Goal: Task Accomplishment & Management: Manage account settings

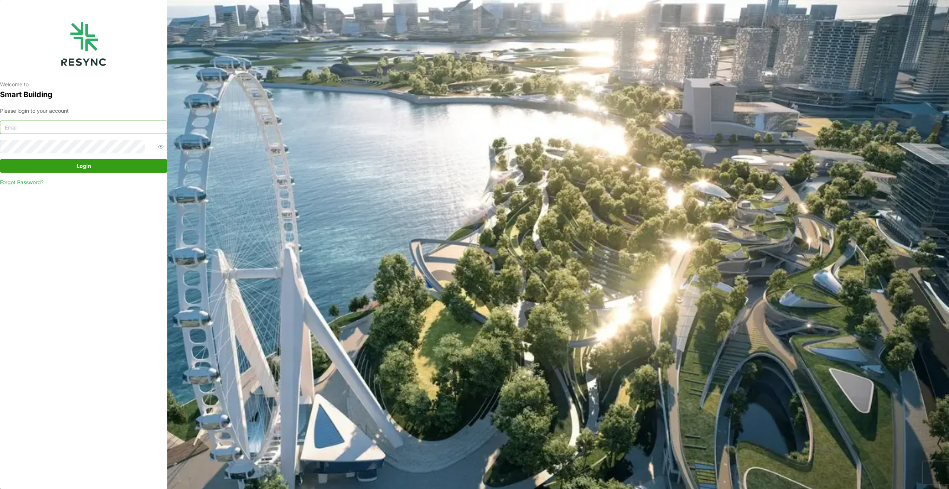
click at [108, 123] on input at bounding box center [83, 127] width 167 height 13
click at [0, 159] on button "Login" at bounding box center [83, 165] width 167 height 13
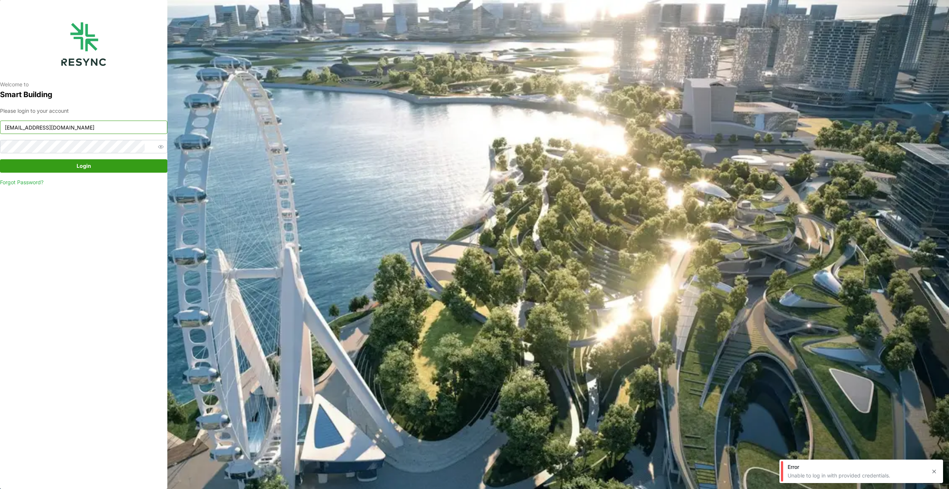
click at [33, 126] on input "oo.nay.han@aumovio.com" at bounding box center [83, 127] width 167 height 13
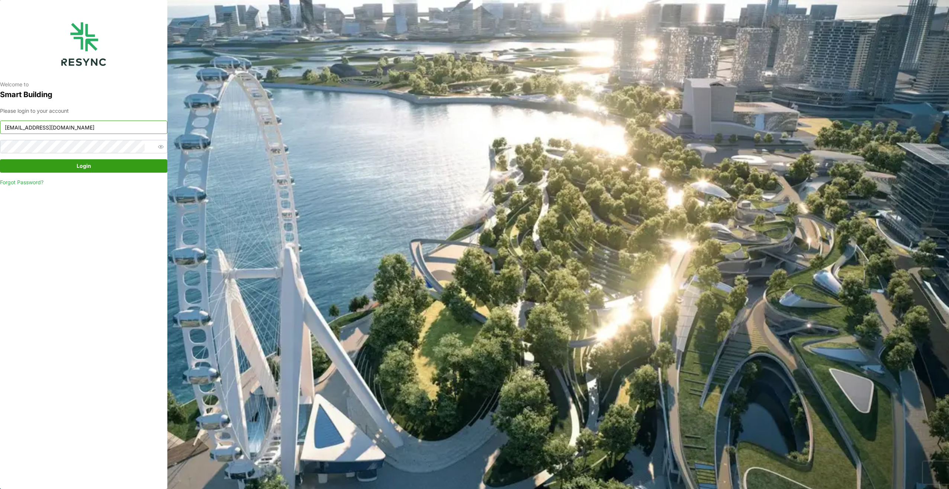
type input "oo.han.nay@aumovio.com"
click at [0, 159] on button "Login" at bounding box center [83, 165] width 167 height 13
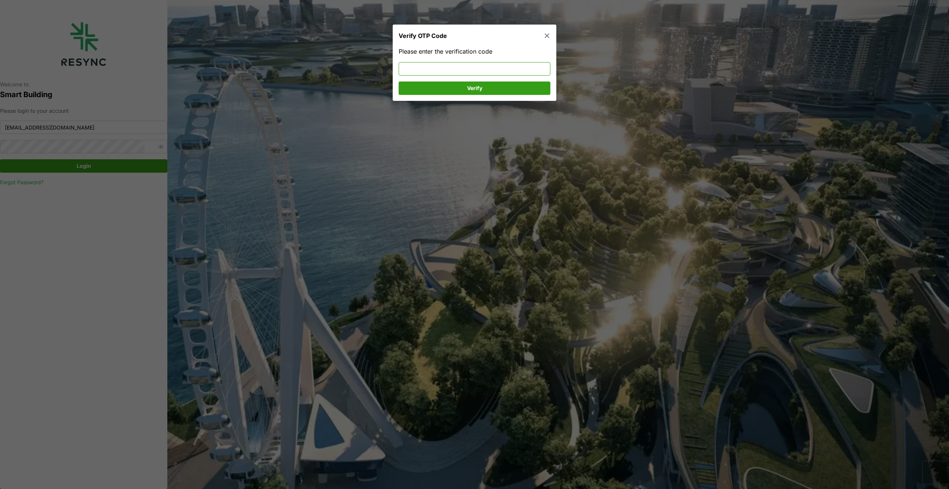
click at [351, 70] on input at bounding box center [475, 68] width 152 height 13
type input "629734"
click at [351, 88] on span "Verify" at bounding box center [475, 87] width 138 height 13
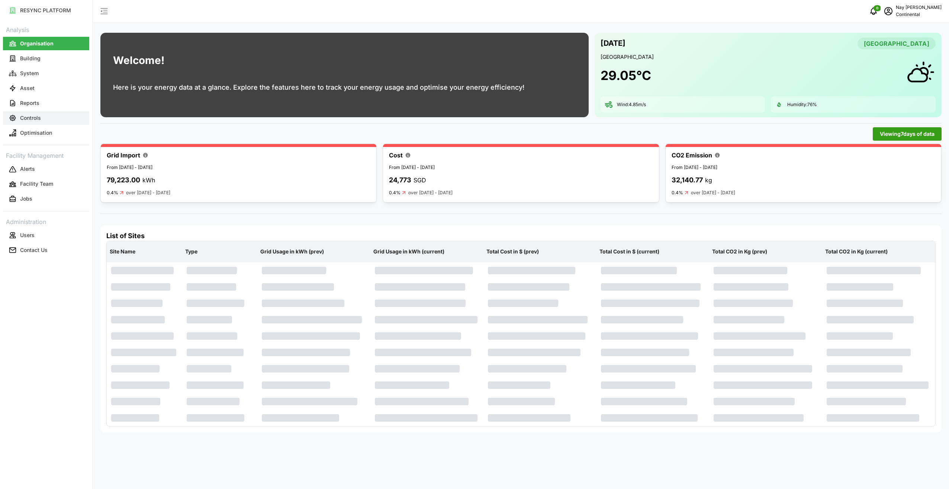
click at [20, 118] on button "Controls" at bounding box center [46, 117] width 86 height 13
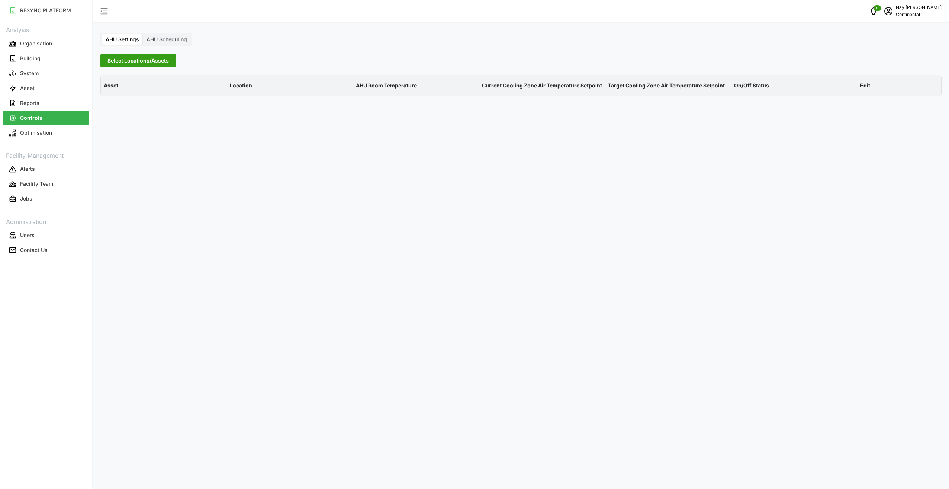
click at [153, 53] on div "AHU Settings AHU Scheduling Select Locations/Assets Asset Location AHU Room Tem…" at bounding box center [521, 244] width 856 height 489
click at [151, 62] on span "Select Locations/Assets" at bounding box center [138, 60] width 61 height 13
click at [111, 93] on icon at bounding box center [110, 94] width 6 height 6
click at [122, 105] on div "CA1" at bounding box center [179, 104] width 144 height 11
click at [123, 105] on span "Select CA1" at bounding box center [125, 105] width 5 height 5
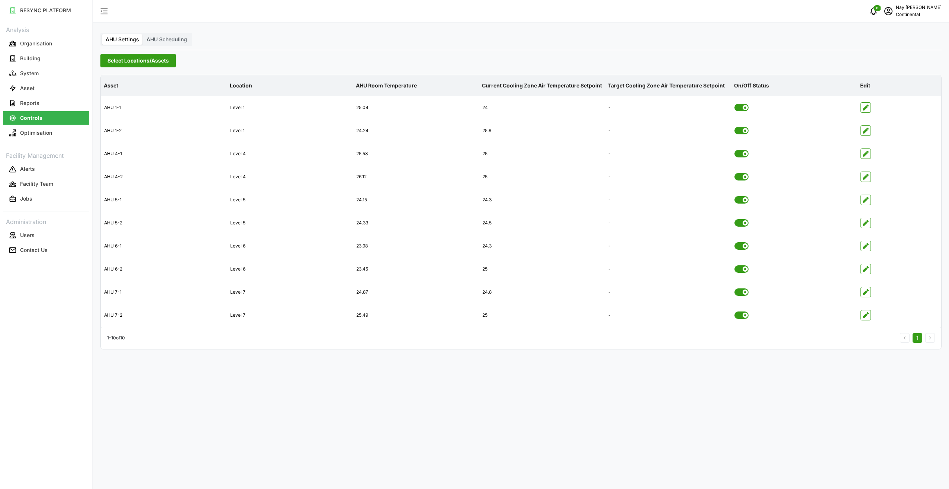
click at [490, 25] on div "AHU Settings AHU Scheduling Select Locations/Assets Asset Location AHU Room Tem…" at bounding box center [521, 244] width 856 height 489
click at [167, 41] on span "AHU Scheduling" at bounding box center [167, 39] width 41 height 6
click at [143, 34] on input "AHU Scheduling" at bounding box center [143, 34] width 0 height 0
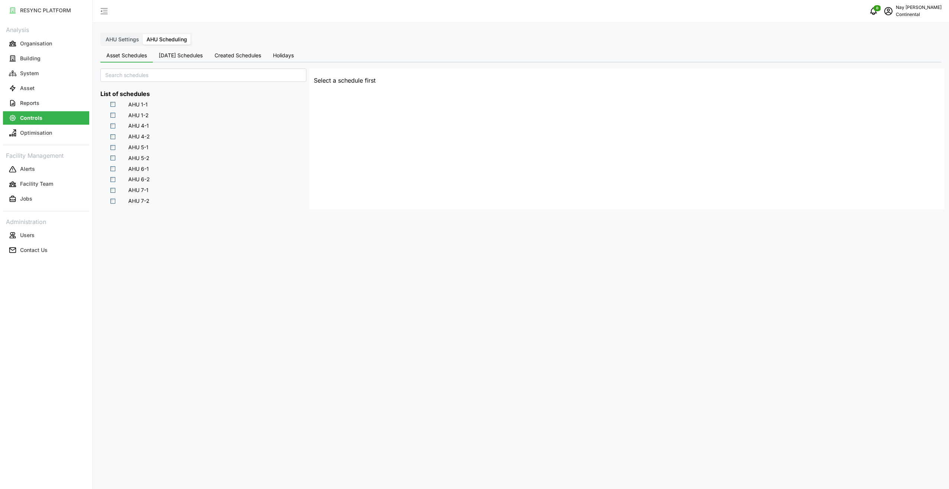
click at [177, 58] on button "[DATE] Schedules" at bounding box center [181, 55] width 56 height 13
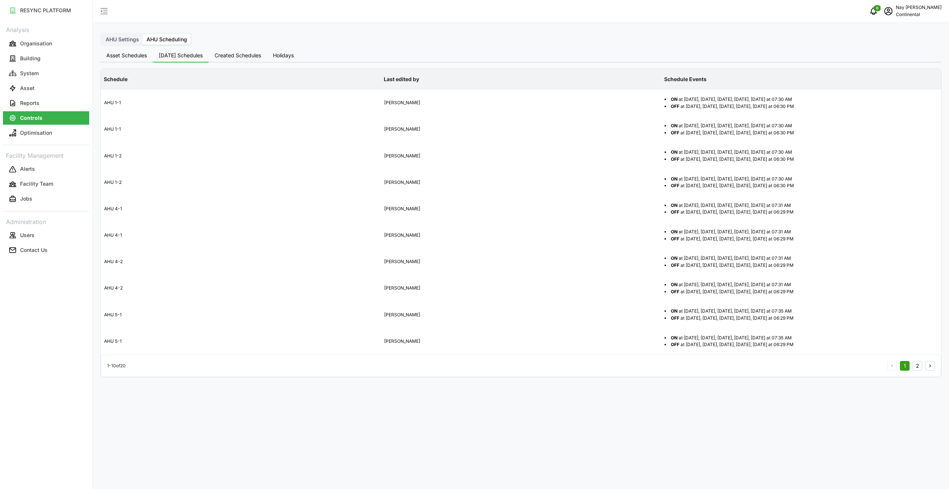
click at [134, 58] on button "Asset Schedules" at bounding box center [126, 55] width 52 height 13
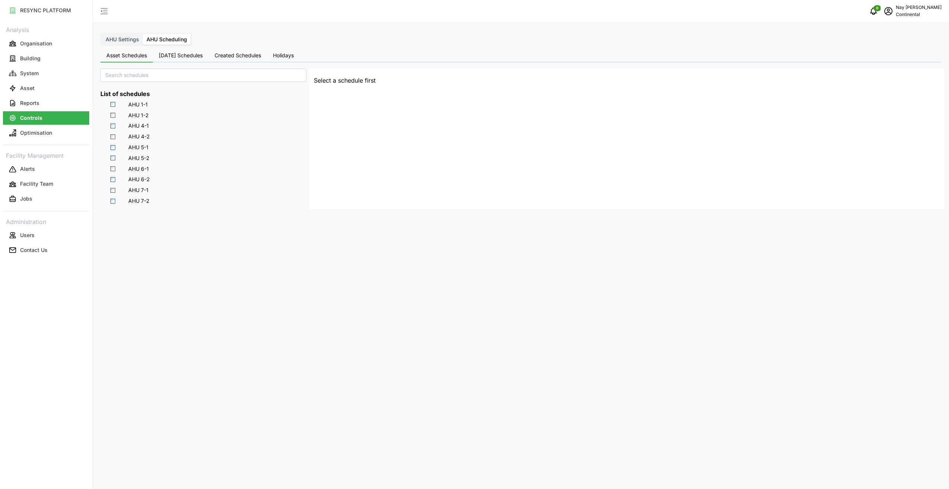
click at [113, 126] on span "Select AHU 4-1" at bounding box center [113, 126] width 5 height 5
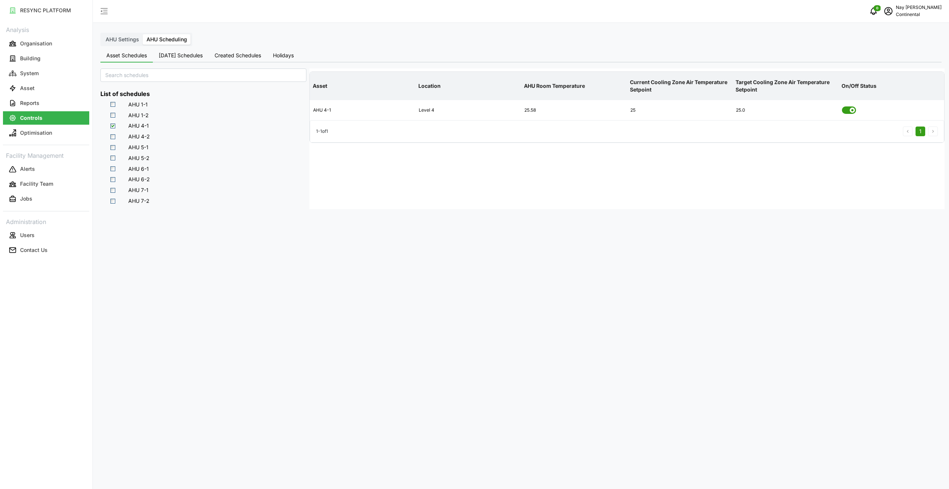
click at [412, 36] on div "AHU Settings AHU Scheduling Asset Schedules Today's Schedules Created Schedules…" at bounding box center [521, 244] width 856 height 489
click at [32, 132] on p "Optimisation" at bounding box center [36, 132] width 32 height 7
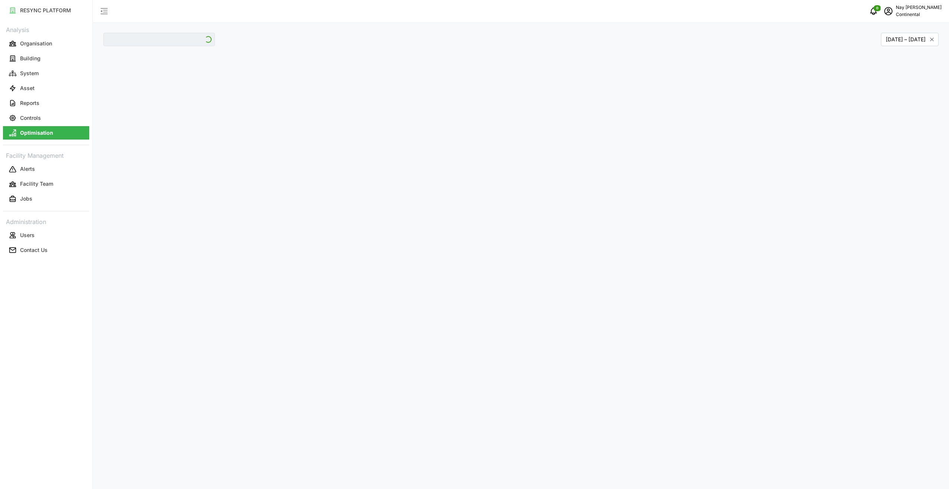
type input "CA1"
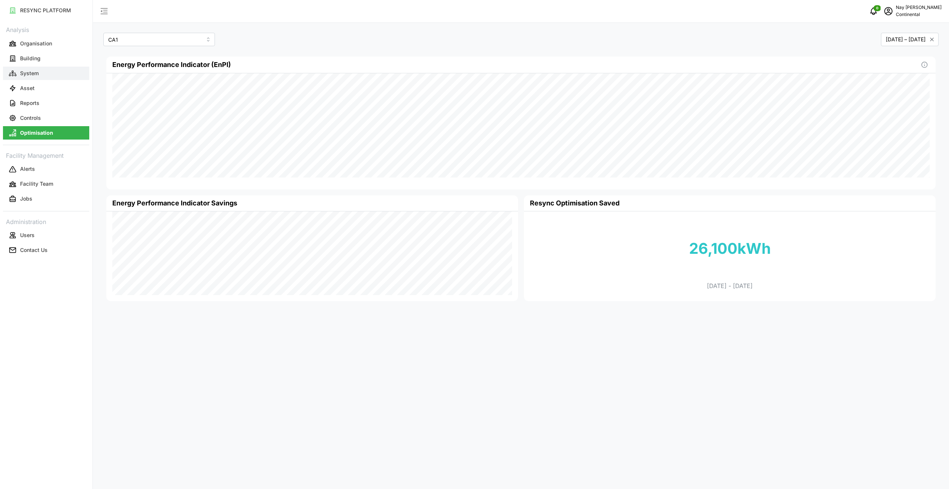
click at [36, 73] on p "System" at bounding box center [29, 73] width 19 height 7
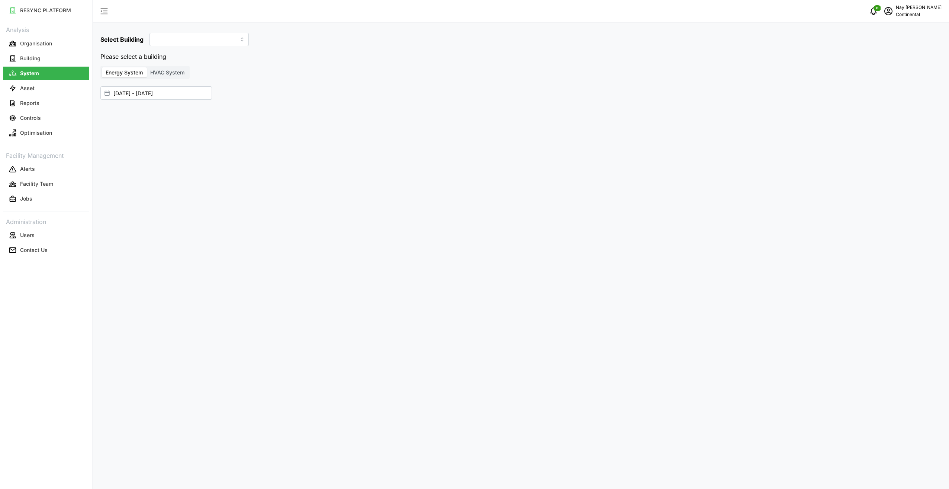
type input "CA1"
click at [27, 55] on p "Building" at bounding box center [30, 58] width 20 height 7
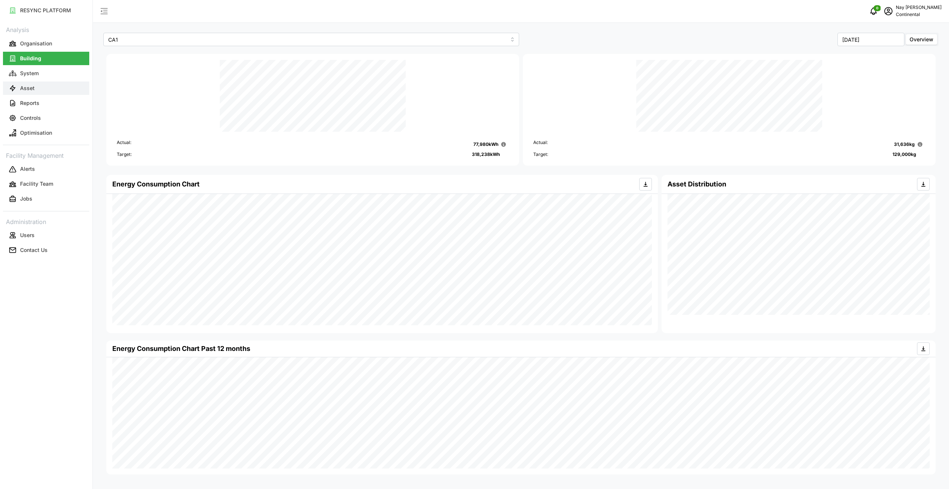
click at [34, 84] on button "Asset" at bounding box center [46, 87] width 86 height 13
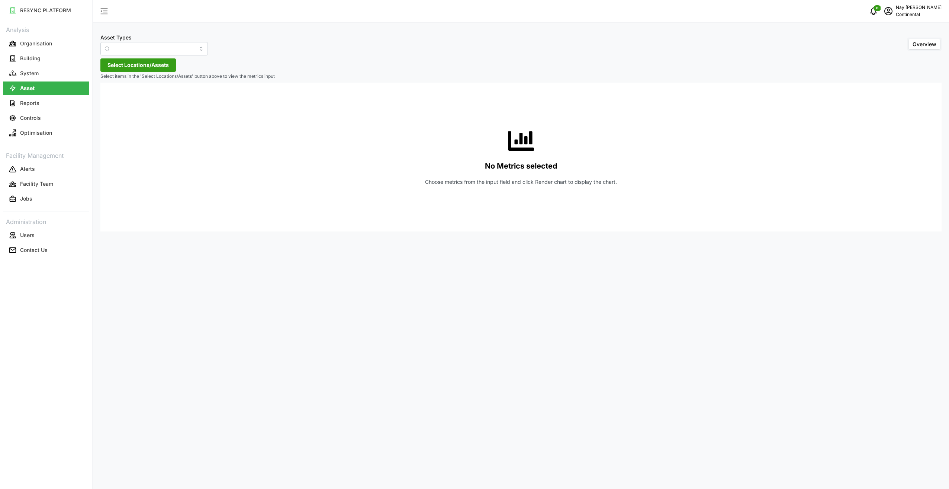
type input "Air Handling Unit"
click at [32, 119] on p "Controls" at bounding box center [30, 117] width 21 height 7
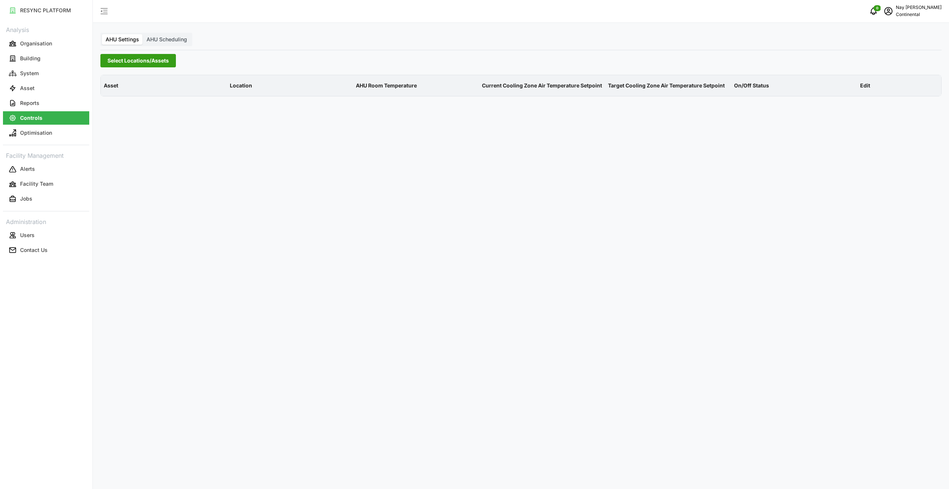
click at [160, 37] on span "AHU Scheduling" at bounding box center [167, 39] width 41 height 6
click at [143, 34] on input "AHU Scheduling" at bounding box center [143, 34] width 0 height 0
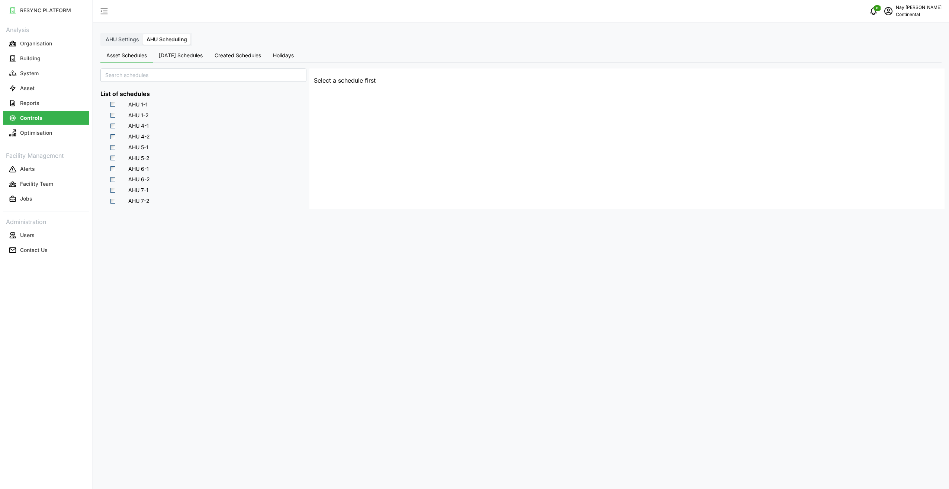
click at [182, 48] on div "AHU Settings AHU Scheduling Asset Schedules Today's Schedules Created Schedules…" at bounding box center [521, 244] width 856 height 489
click at [186, 55] on span "[DATE] Schedules" at bounding box center [181, 55] width 44 height 5
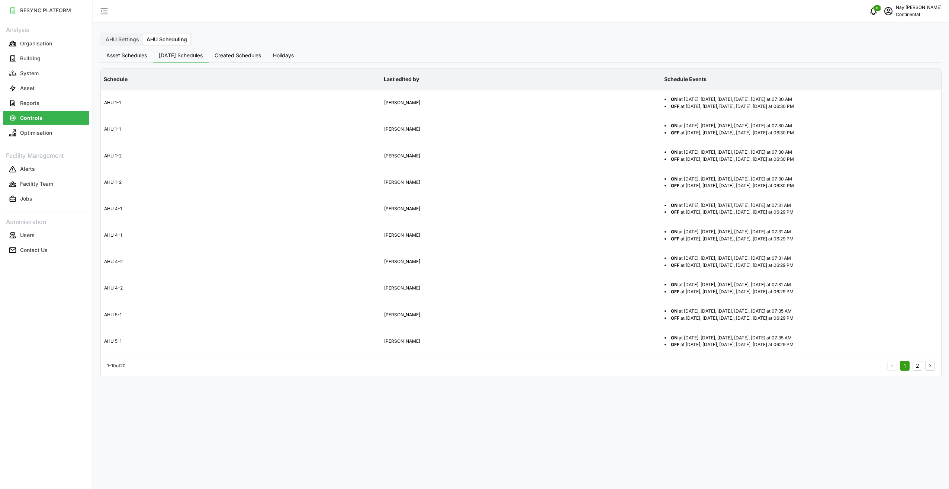
click at [248, 55] on span "Created Schedules" at bounding box center [238, 55] width 47 height 5
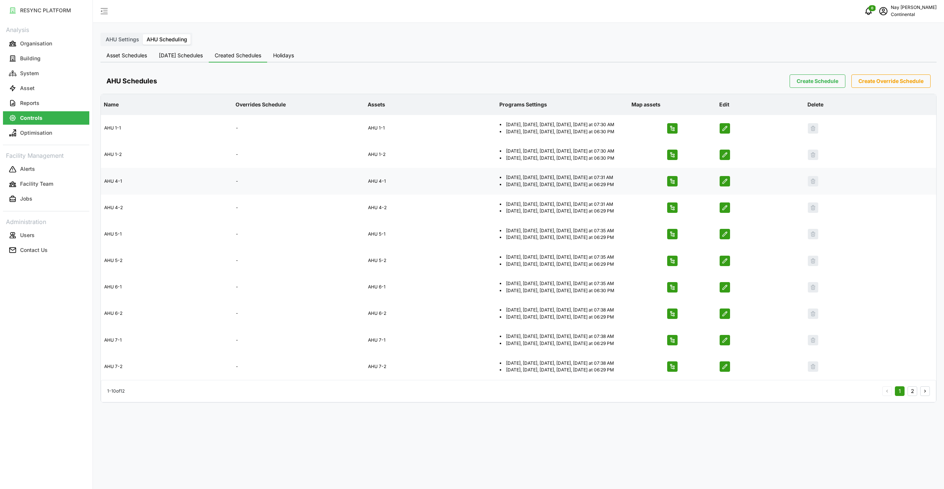
click at [722, 184] on icon "button" at bounding box center [725, 181] width 6 height 6
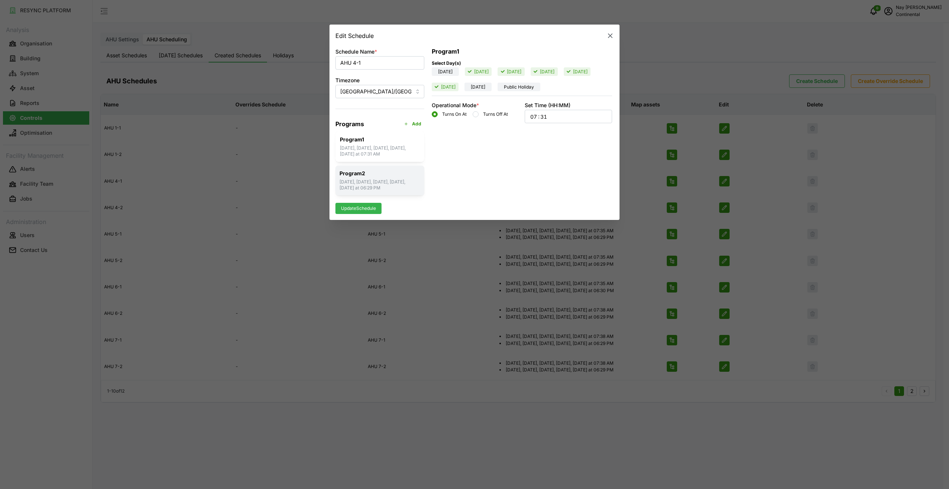
click at [396, 184] on p "[DATE], [DATE], [DATE], [DATE], [DATE] at 06:29 PM" at bounding box center [380, 185] width 81 height 13
click at [391, 135] on p "Program 1" at bounding box center [380, 138] width 81 height 7
click at [389, 178] on div "Program 2 Monday, Tuesday, Wednesday, Thursday, Friday at 06:29 PM" at bounding box center [380, 181] width 89 height 30
click at [609, 35] on icon "button" at bounding box center [610, 35] width 7 height 7
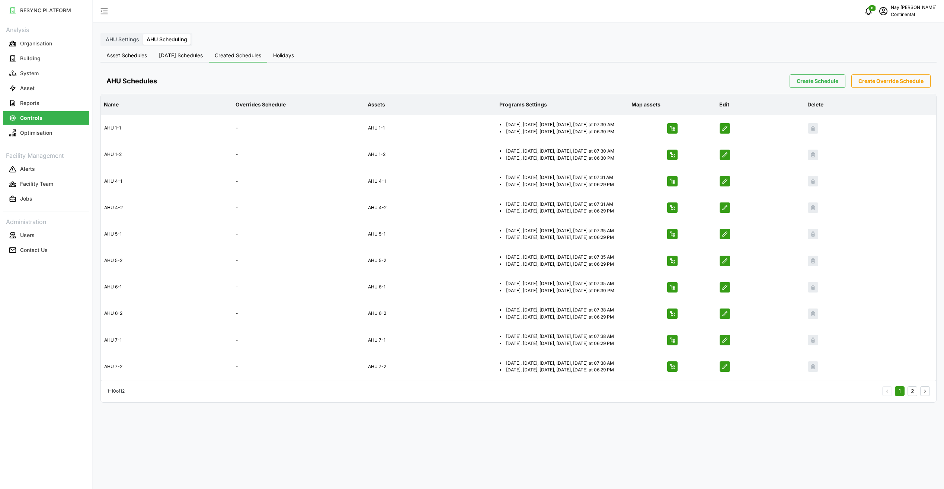
click at [802, 76] on span "Create Schedule" at bounding box center [818, 81] width 42 height 13
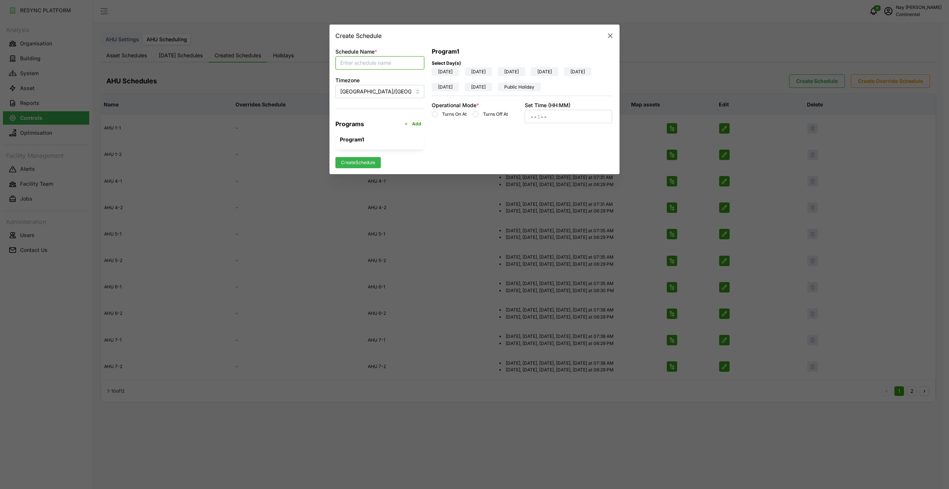
click at [395, 61] on input "Schedule Name *" at bounding box center [380, 62] width 89 height 13
click at [608, 35] on icon "button" at bounding box center [610, 35] width 7 height 7
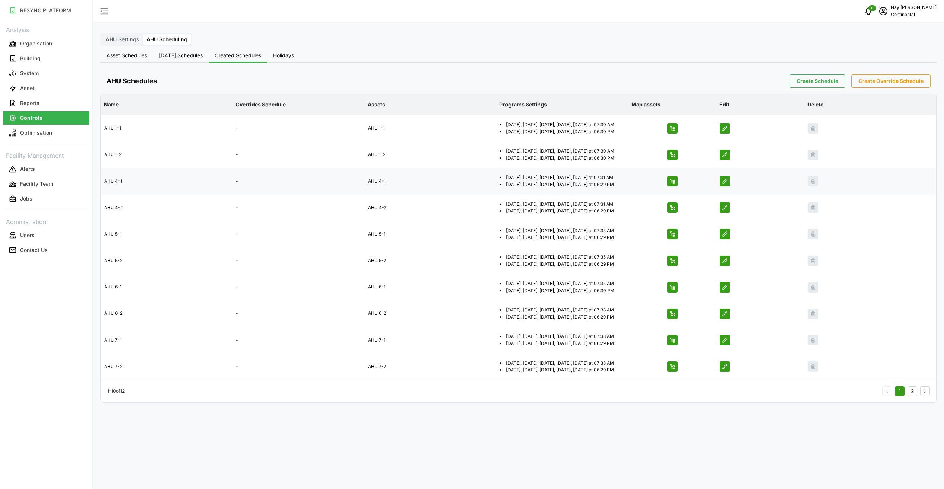
click at [671, 184] on icon "button" at bounding box center [672, 181] width 6 height 6
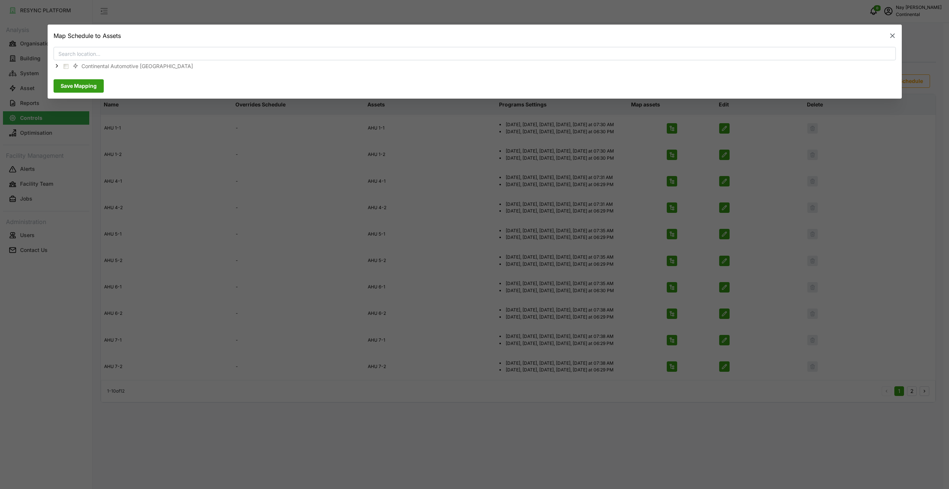
click at [54, 64] on div "Continental Automotive Singapore" at bounding box center [475, 66] width 843 height 12
click at [55, 64] on icon at bounding box center [57, 66] width 6 height 6
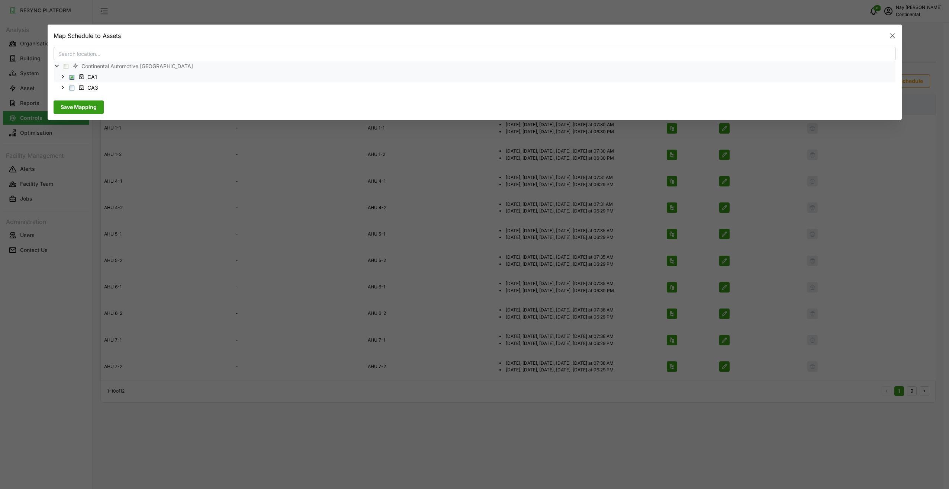
click at [62, 75] on polyline at bounding box center [62, 76] width 1 height 3
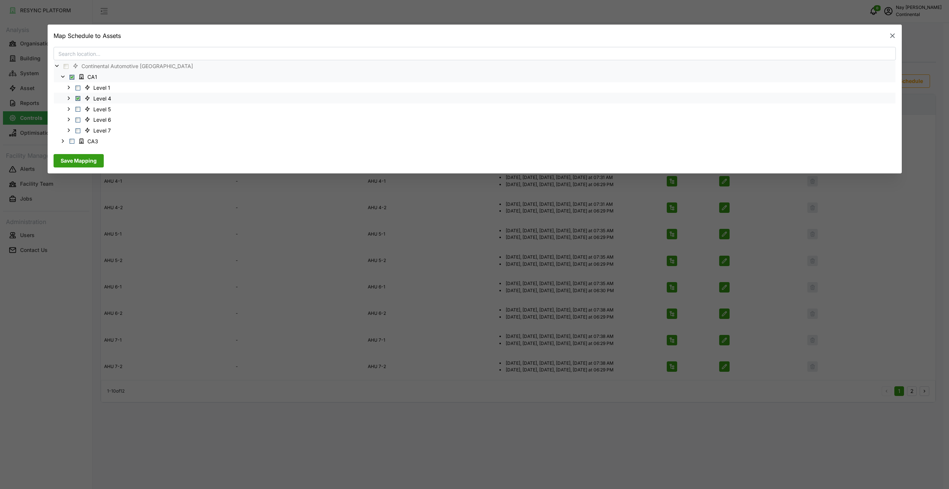
click at [69, 97] on polyline at bounding box center [68, 97] width 1 height 3
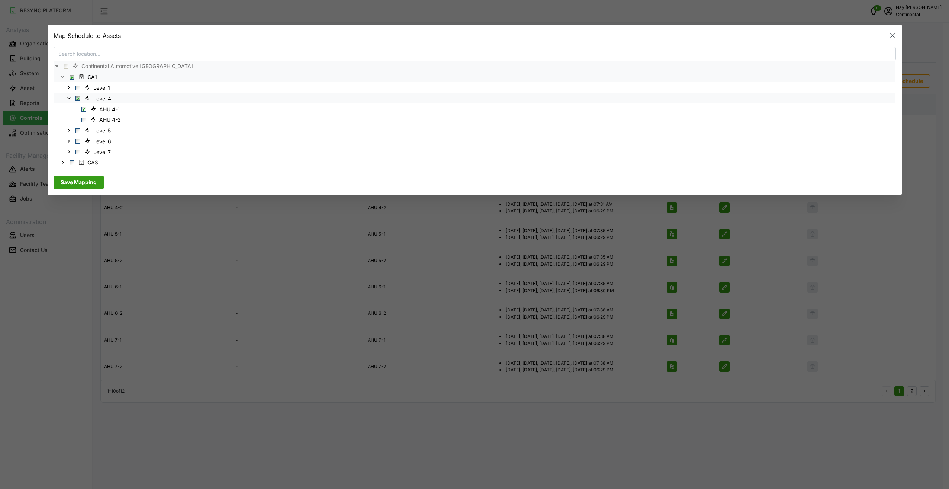
click at [893, 35] on icon "button" at bounding box center [893, 35] width 4 height 4
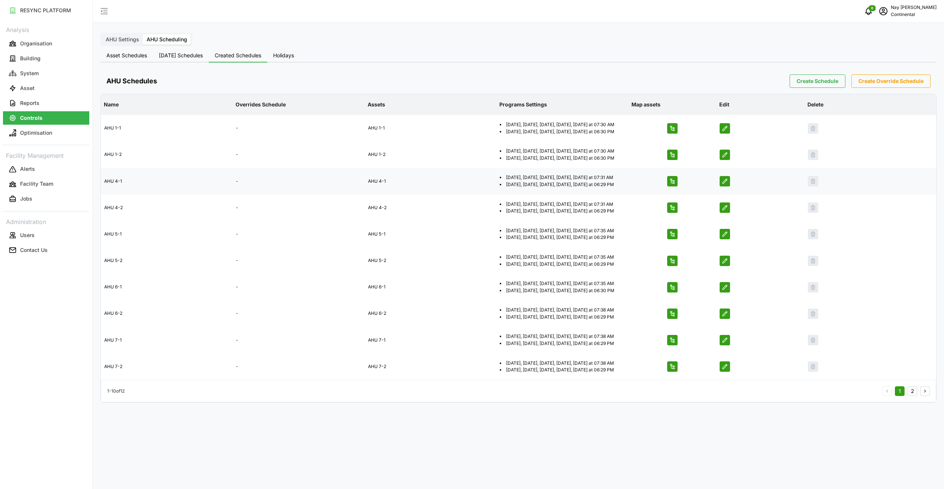
click at [729, 186] on span "button" at bounding box center [725, 181] width 10 height 10
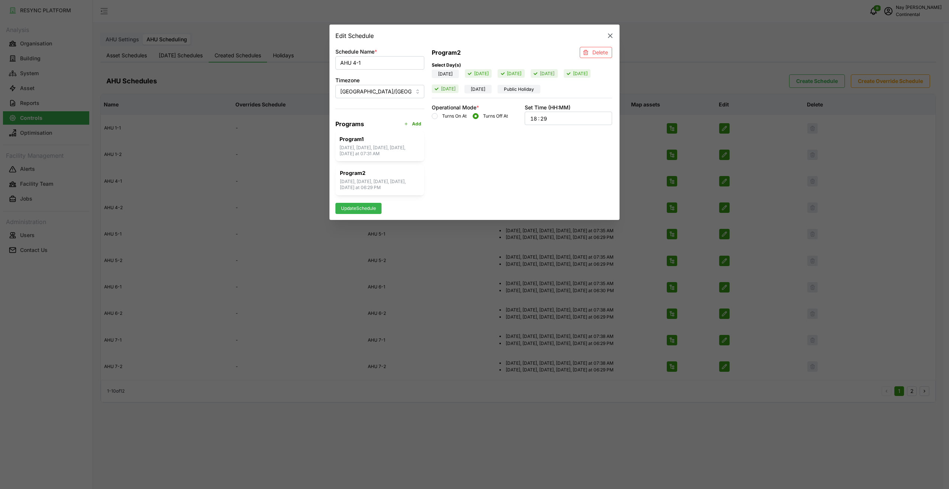
click at [485, 187] on div "Program 2 Delete Select Day(s) Sunday Monday Tuesday Wednesday Thursday Friday …" at bounding box center [521, 121] width 189 height 154
click at [608, 36] on icon "button" at bounding box center [610, 35] width 7 height 7
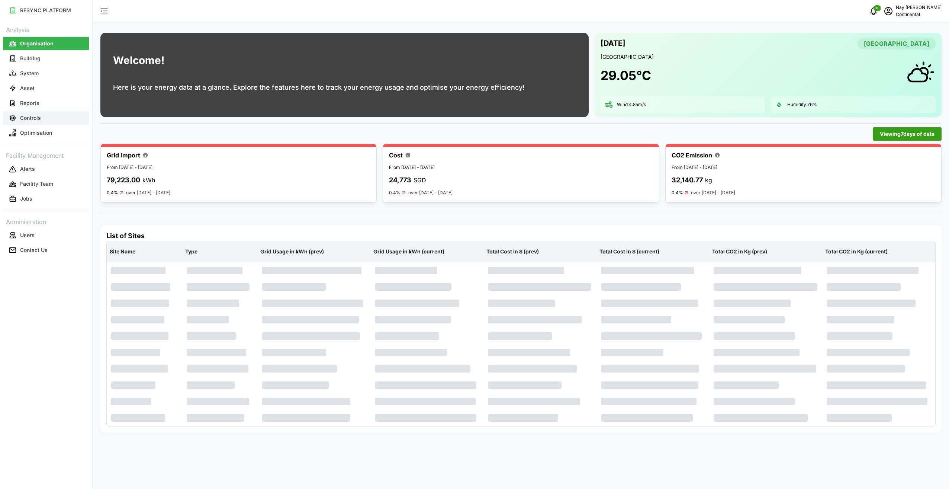
click at [48, 114] on button "Controls" at bounding box center [46, 117] width 86 height 13
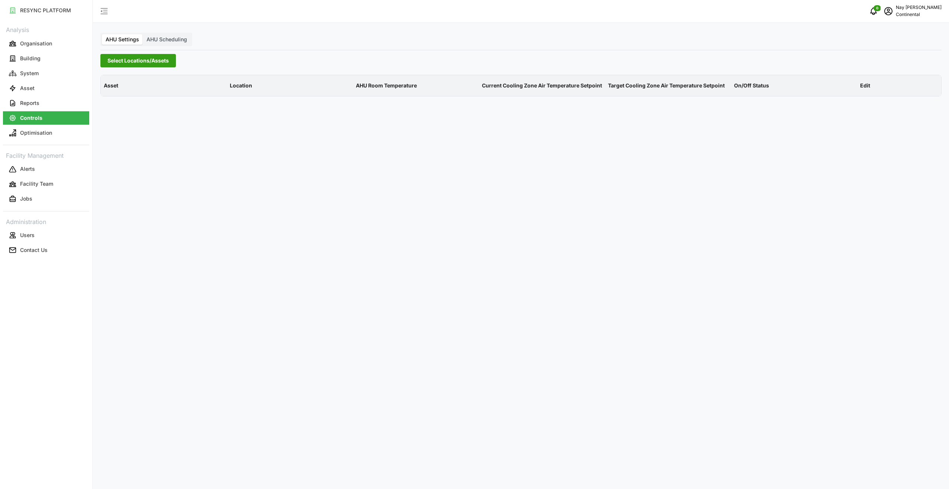
click at [167, 40] on span "AHU Scheduling" at bounding box center [167, 39] width 41 height 6
click at [143, 34] on input "AHU Scheduling" at bounding box center [143, 34] width 0 height 0
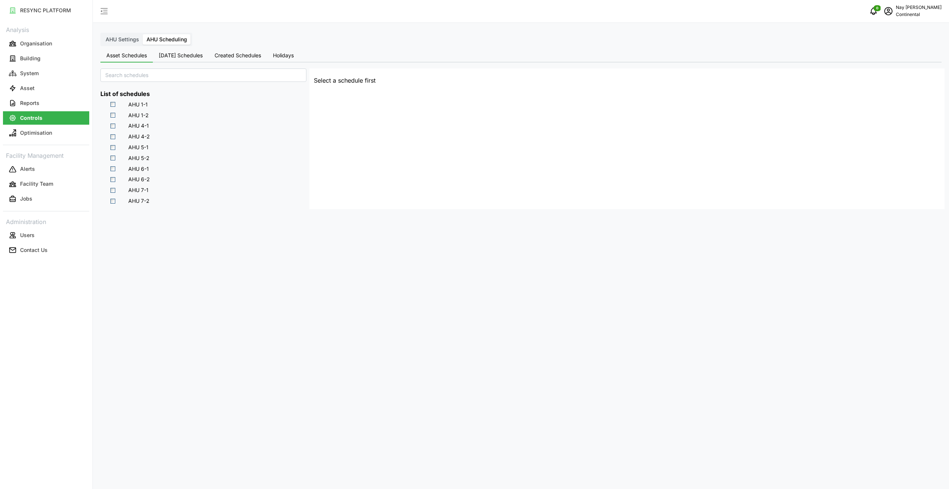
click at [134, 126] on span "AHU 4-1" at bounding box center [138, 125] width 20 height 7
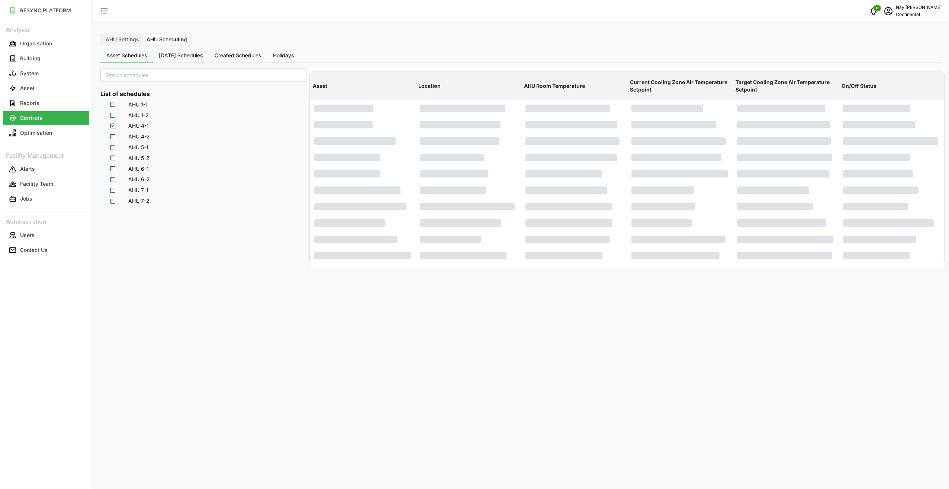
click at [185, 57] on span "[DATE] Schedules" at bounding box center [181, 55] width 44 height 5
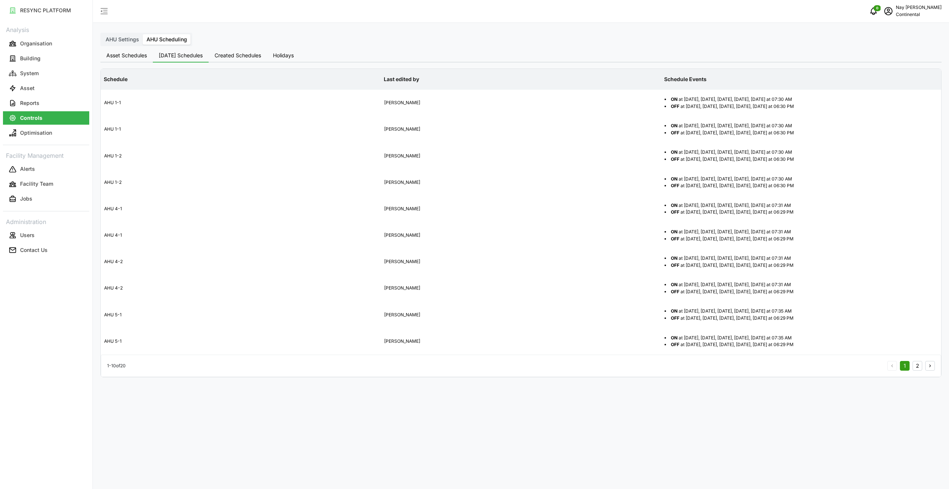
click at [244, 55] on span "Created Schedules" at bounding box center [238, 55] width 47 height 5
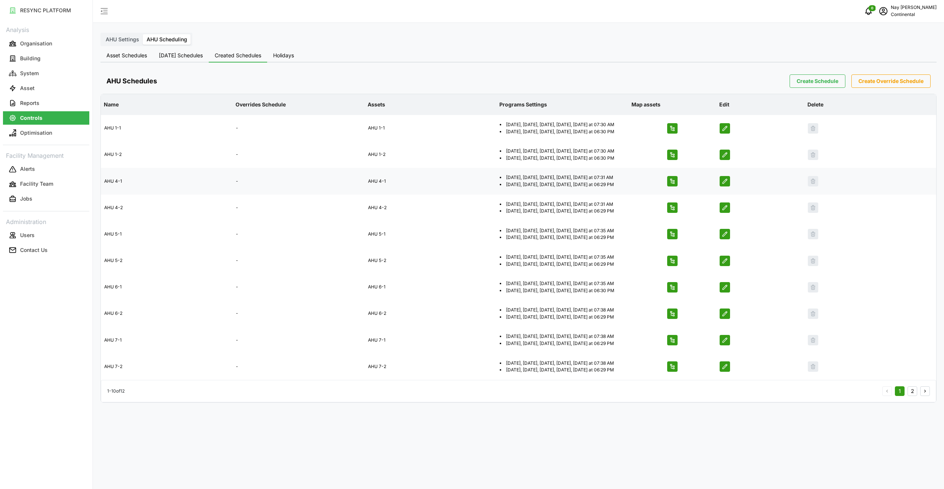
click at [727, 184] on icon "button" at bounding box center [725, 181] width 6 height 6
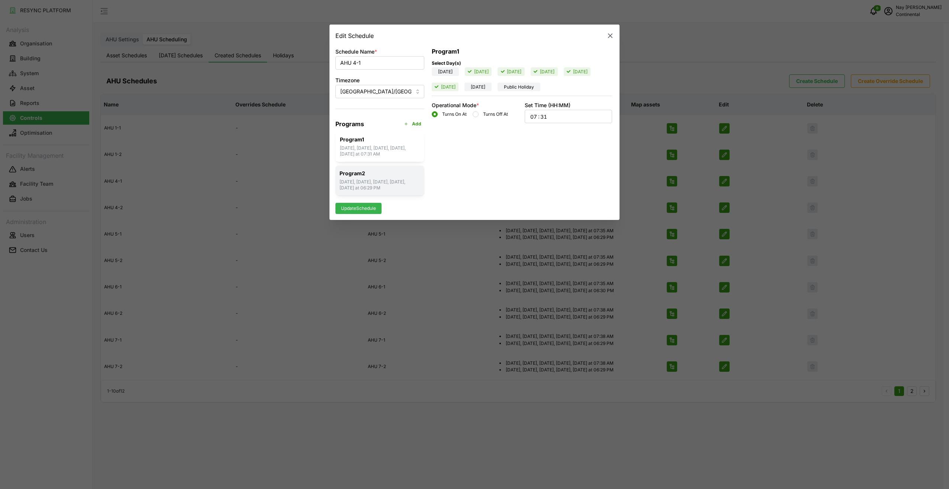
click at [389, 182] on p "[DATE], [DATE], [DATE], [DATE], [DATE] at 06:29 PM" at bounding box center [380, 185] width 81 height 13
click at [537, 119] on input "18" at bounding box center [534, 119] width 8 height 8
click at [560, 118] on div "18 : 29" at bounding box center [569, 118] width 78 height 13
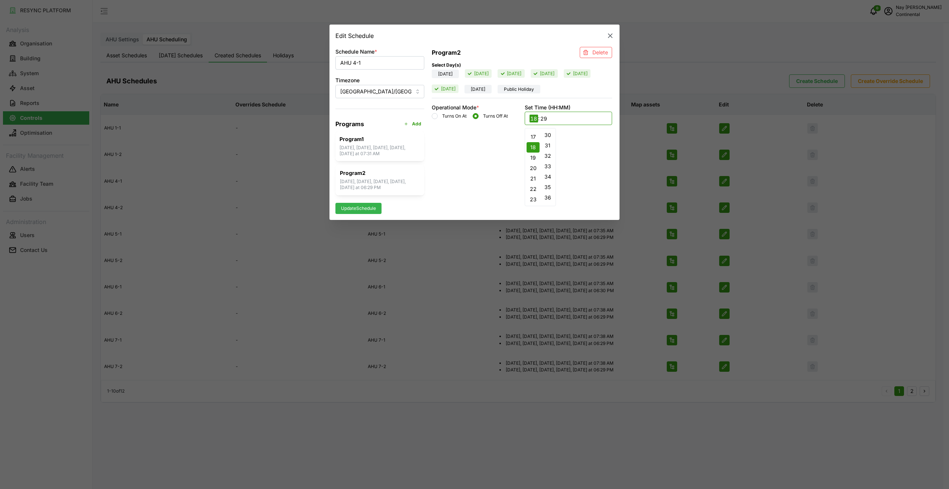
scroll to position [176, 0]
click at [535, 166] on button "20" at bounding box center [533, 168] width 13 height 10
click at [544, 119] on input "29" at bounding box center [544, 119] width 8 height 8
click at [545, 114] on div "20 : 29" at bounding box center [569, 118] width 78 height 13
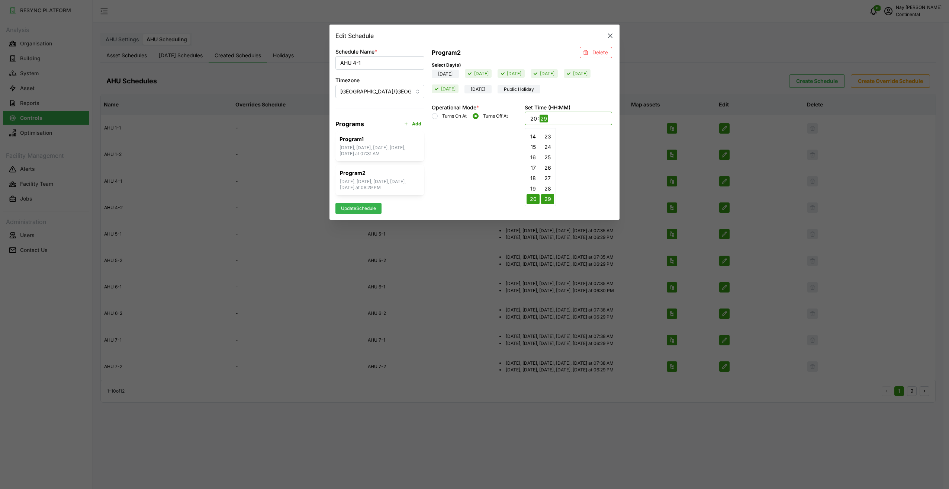
click at [545, 114] on div "20 : 29" at bounding box center [569, 118] width 78 height 13
click at [553, 136] on button "00" at bounding box center [547, 135] width 13 height 10
click at [366, 209] on span "Update Schedule" at bounding box center [358, 208] width 35 height 10
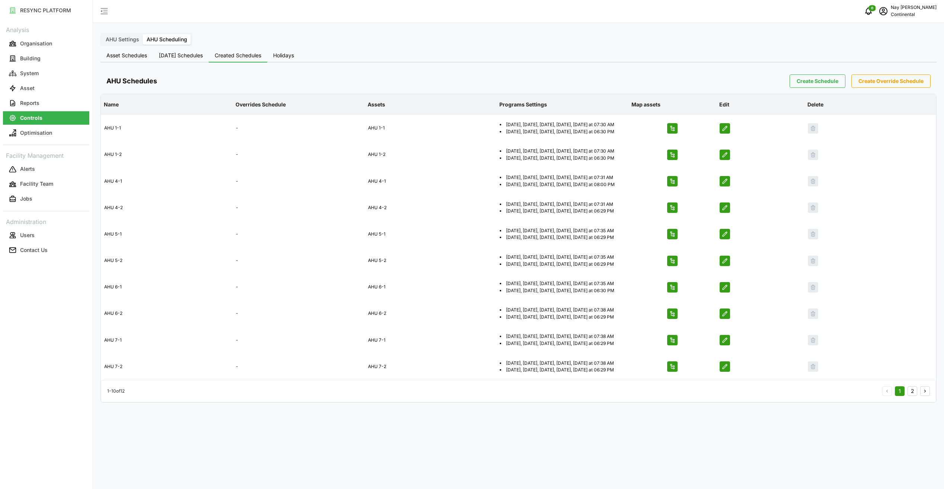
click at [35, 118] on p "Controls" at bounding box center [31, 117] width 22 height 7
